Goal: Task Accomplishment & Management: Use online tool/utility

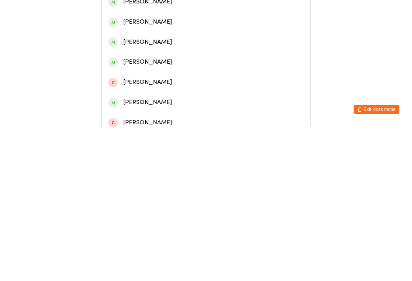
type input "[PERSON_NAME]"
click at [195, 39] on div "[PERSON_NAME]" at bounding box center [206, 35] width 196 height 10
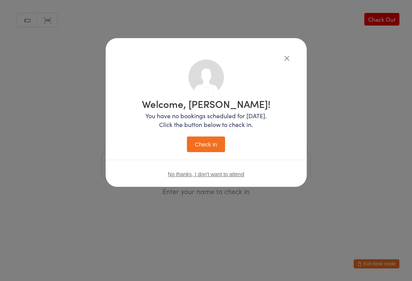
click at [213, 146] on button "Check in" at bounding box center [206, 145] width 38 height 16
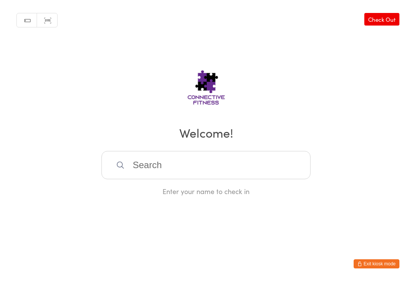
click at [158, 166] on input "search" at bounding box center [206, 165] width 209 height 28
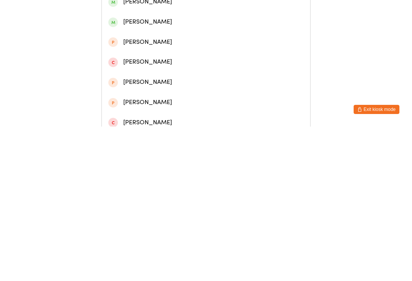
type input "[PERSON_NAME]"
click at [159, 56] on div "[PERSON_NAME]" at bounding box center [206, 55] width 196 height 10
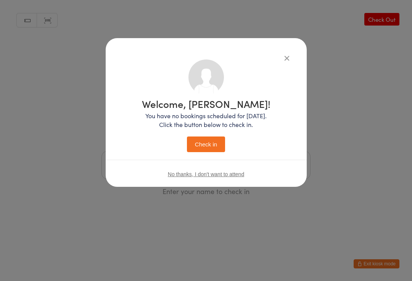
click at [217, 145] on button "Check in" at bounding box center [206, 145] width 38 height 16
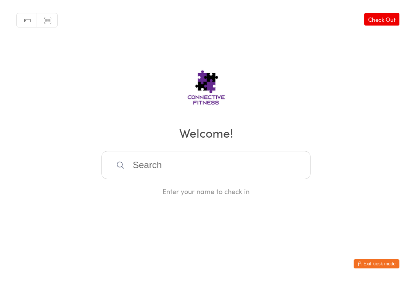
click at [163, 174] on input "search" at bounding box center [206, 165] width 209 height 28
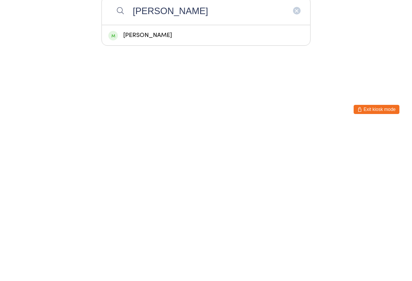
type input "[PERSON_NAME]"
click at [114, 186] on span at bounding box center [113, 191] width 10 height 10
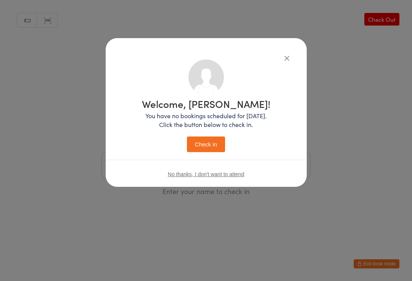
click at [202, 144] on button "Check in" at bounding box center [206, 145] width 38 height 16
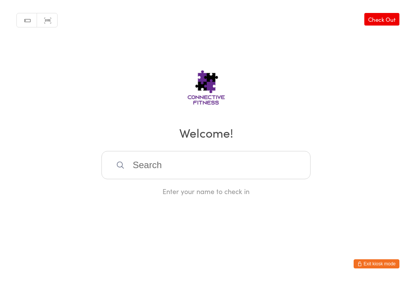
click at [134, 172] on input "search" at bounding box center [206, 165] width 209 height 28
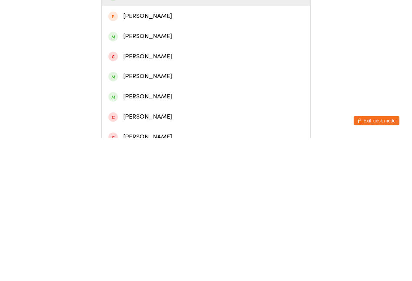
scroll to position [52, 0]
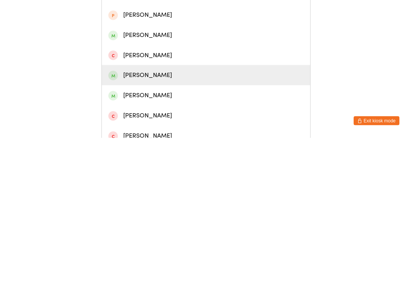
type input "Dyl"
click at [154, 213] on div "[PERSON_NAME]" at bounding box center [206, 218] width 196 height 10
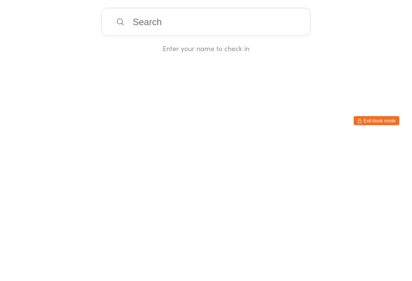
scroll to position [0, 0]
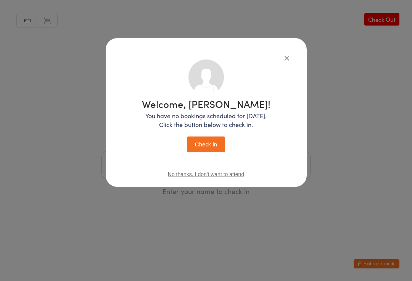
click at [216, 142] on button "Check in" at bounding box center [206, 145] width 38 height 16
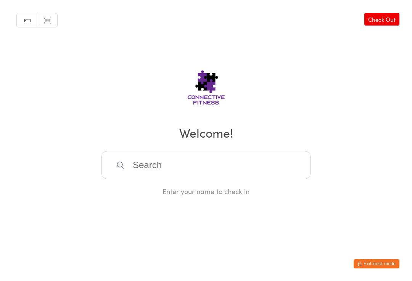
click at [174, 163] on input "search" at bounding box center [206, 165] width 209 height 28
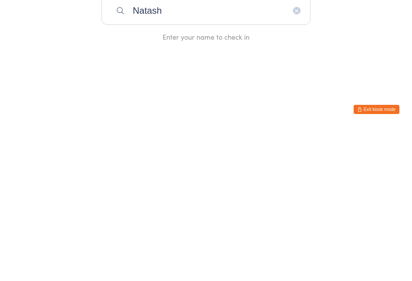
type input "[PERSON_NAME]"
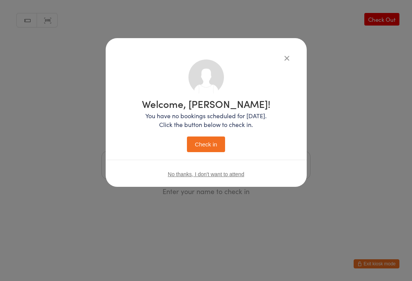
click at [201, 149] on button "Check in" at bounding box center [206, 145] width 38 height 16
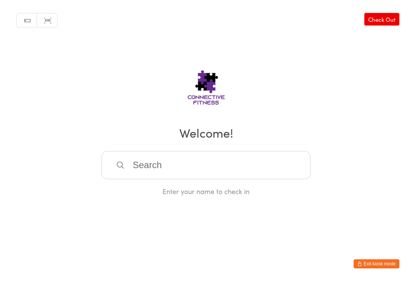
click at [146, 164] on input "search" at bounding box center [206, 165] width 209 height 28
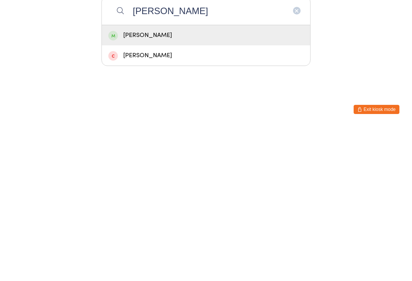
type input "[PERSON_NAME]"
click at [153, 185] on div "[PERSON_NAME]" at bounding box center [206, 190] width 196 height 10
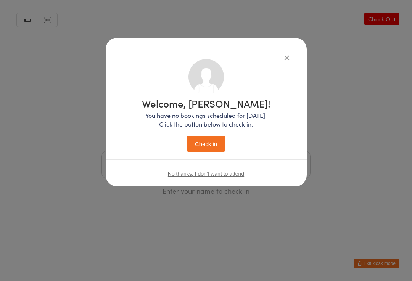
click at [204, 146] on button "Check in" at bounding box center [206, 145] width 38 height 16
